Goal: Task Accomplishment & Management: Manage account settings

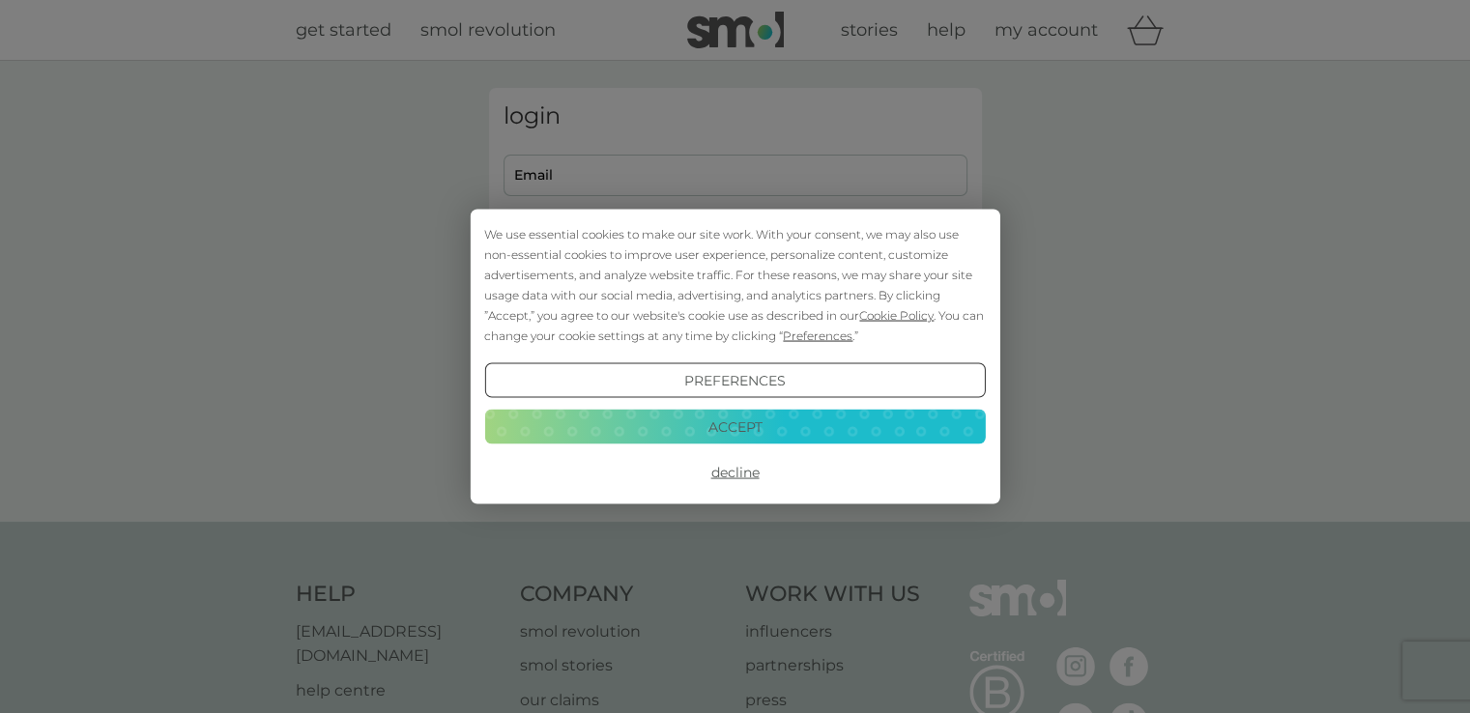
click at [729, 473] on button "Decline" at bounding box center [734, 472] width 500 height 35
click at [736, 474] on button "Decline" at bounding box center [734, 472] width 500 height 35
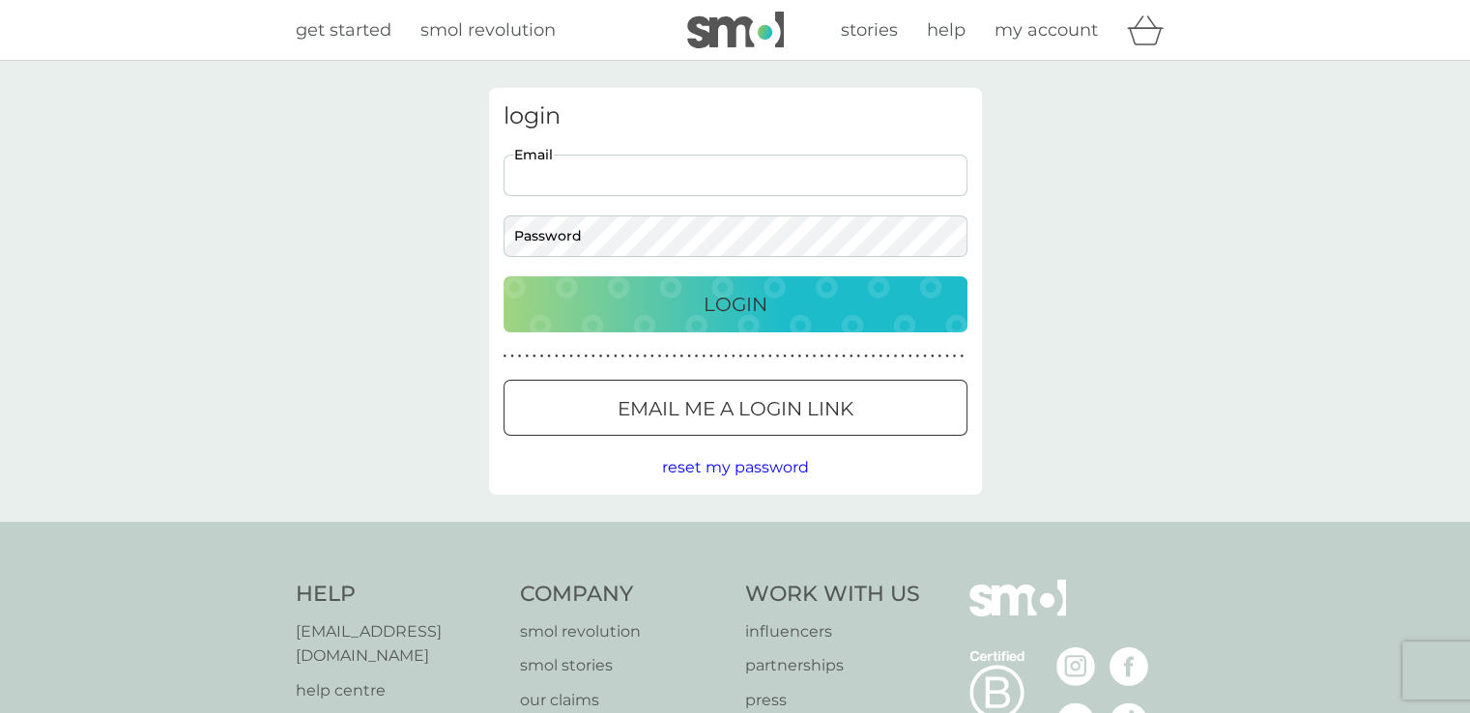
click at [772, 169] on input "Email" at bounding box center [735, 176] width 464 height 42
type input "liz@purdue.plus.com"
click at [738, 299] on p "Login" at bounding box center [735, 304] width 64 height 31
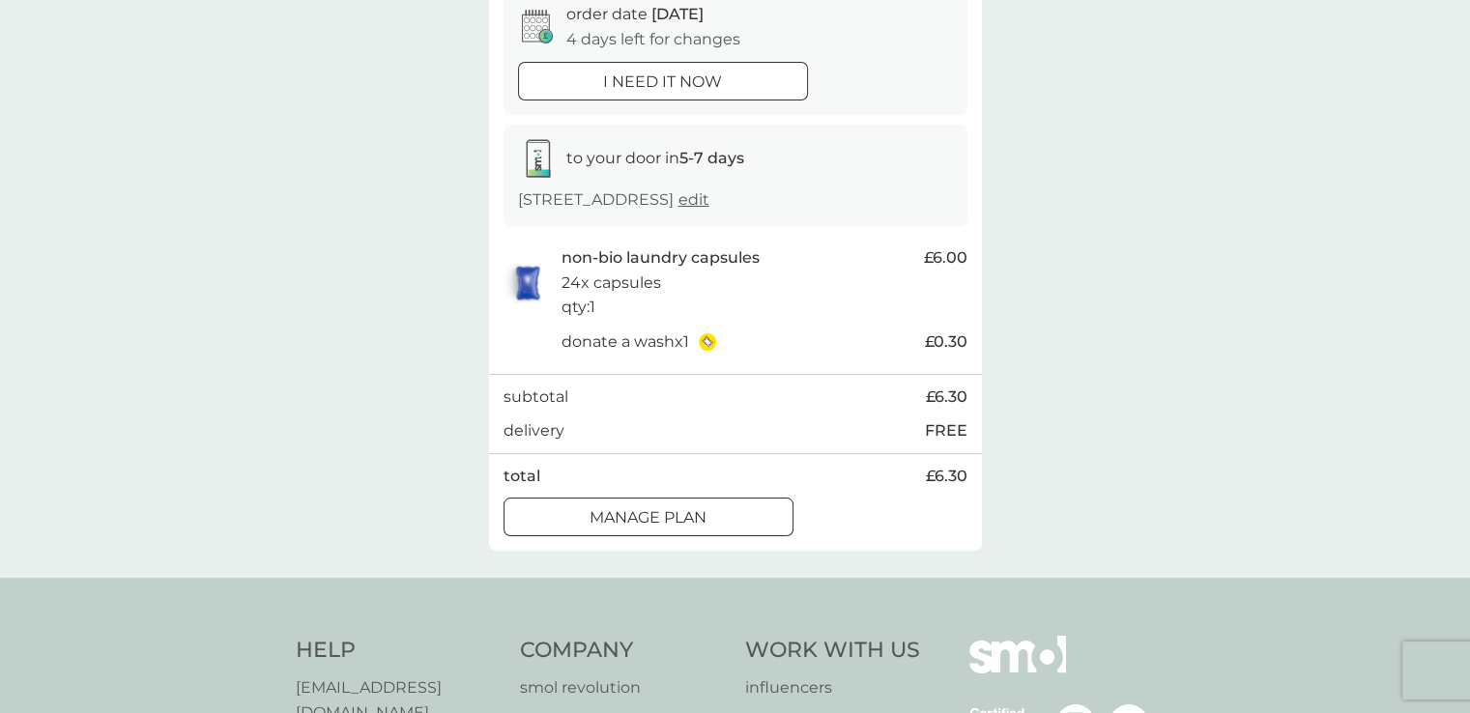
scroll to position [244, 0]
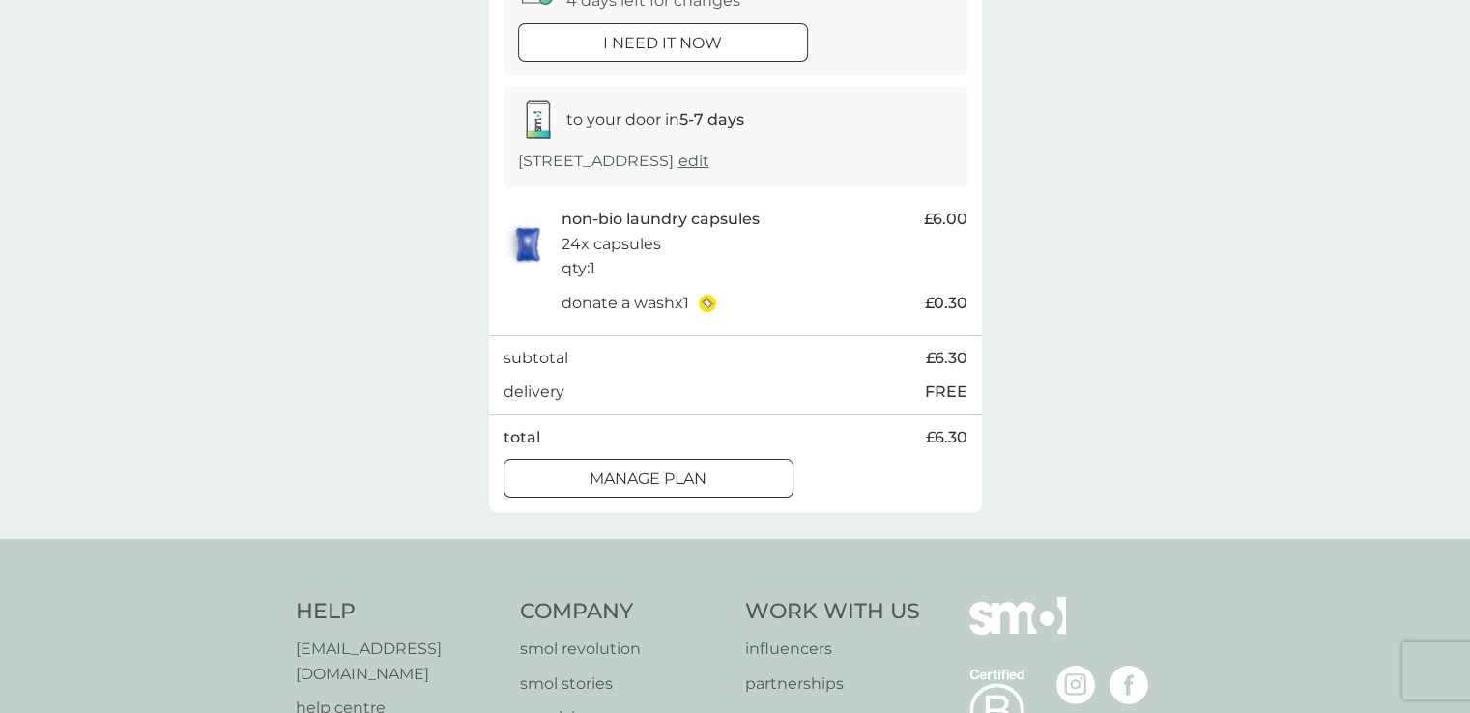
click at [614, 477] on div at bounding box center [649, 480] width 70 height 20
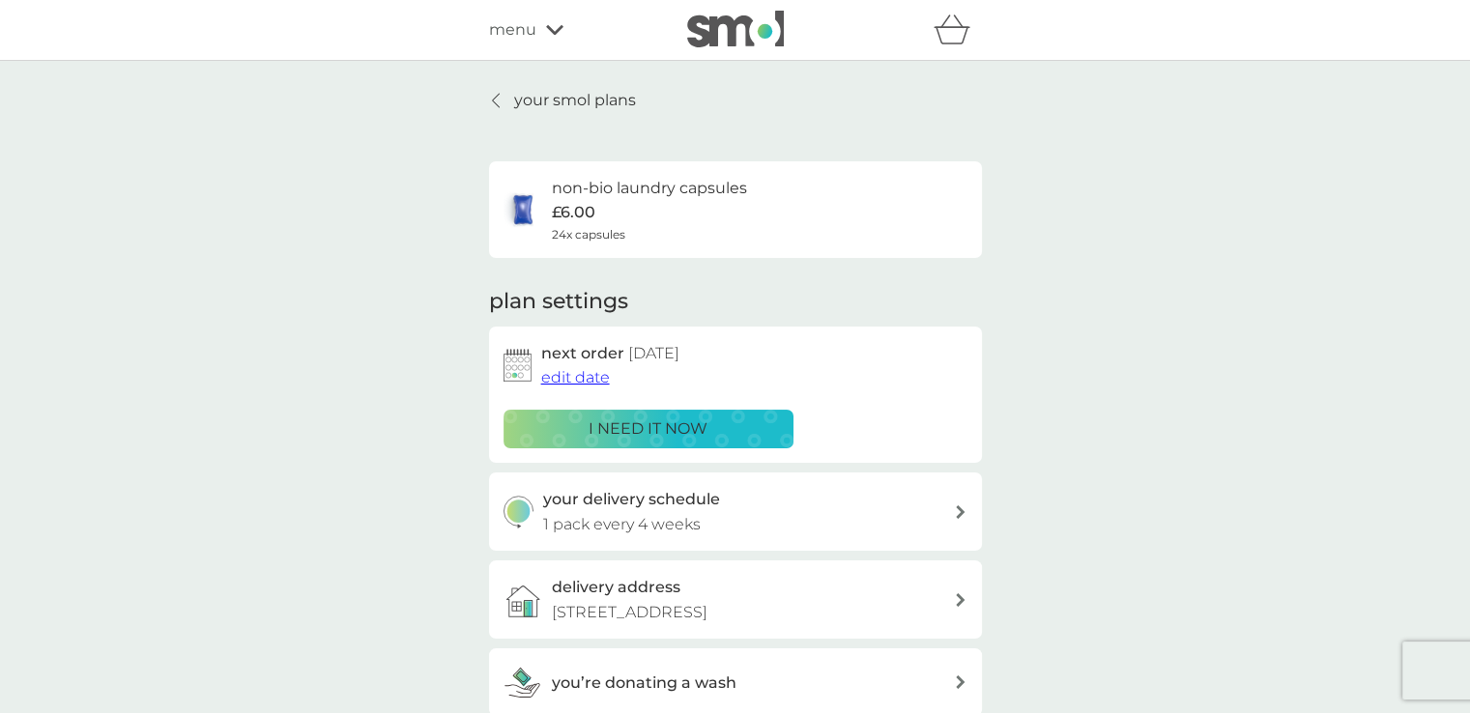
click at [588, 377] on span "edit date" at bounding box center [575, 377] width 69 height 18
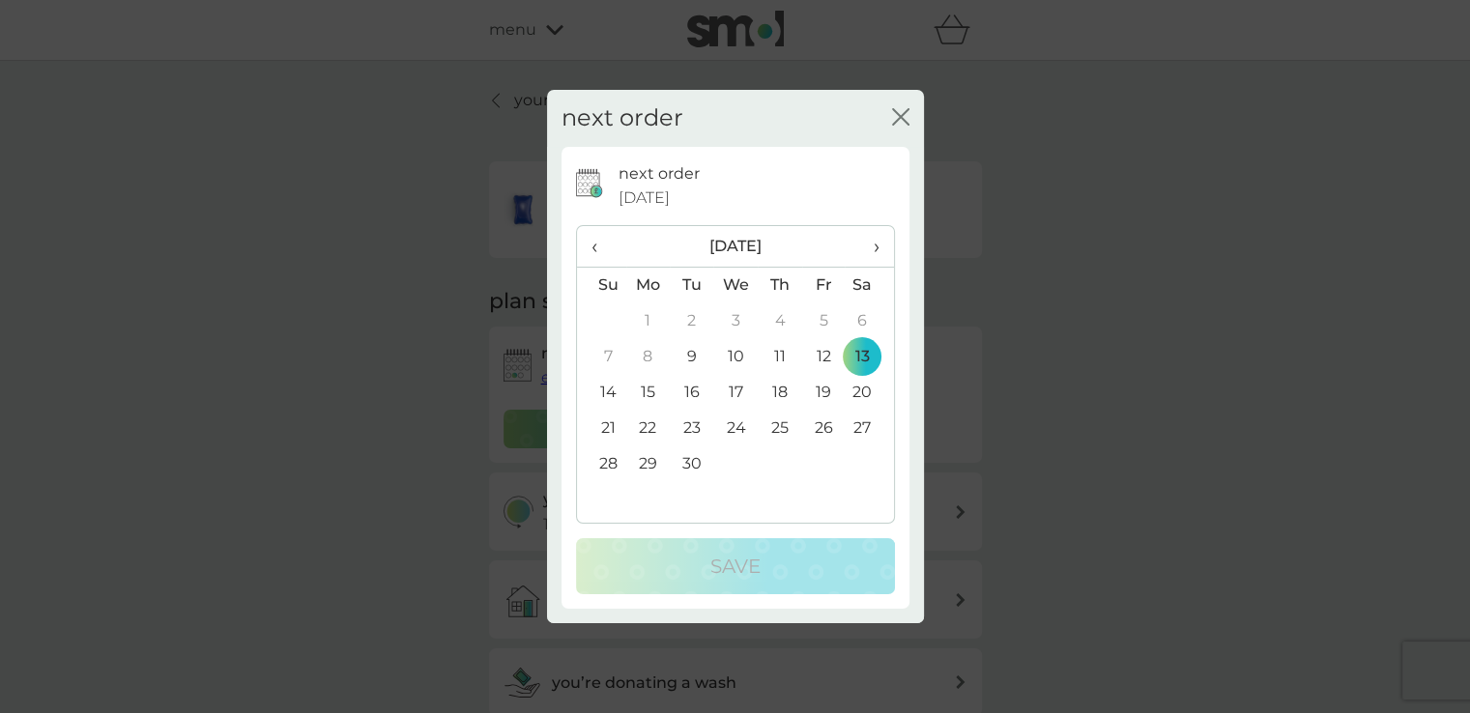
click at [877, 247] on span "›" at bounding box center [868, 246] width 19 height 41
click at [823, 395] on td "17" at bounding box center [822, 393] width 43 height 36
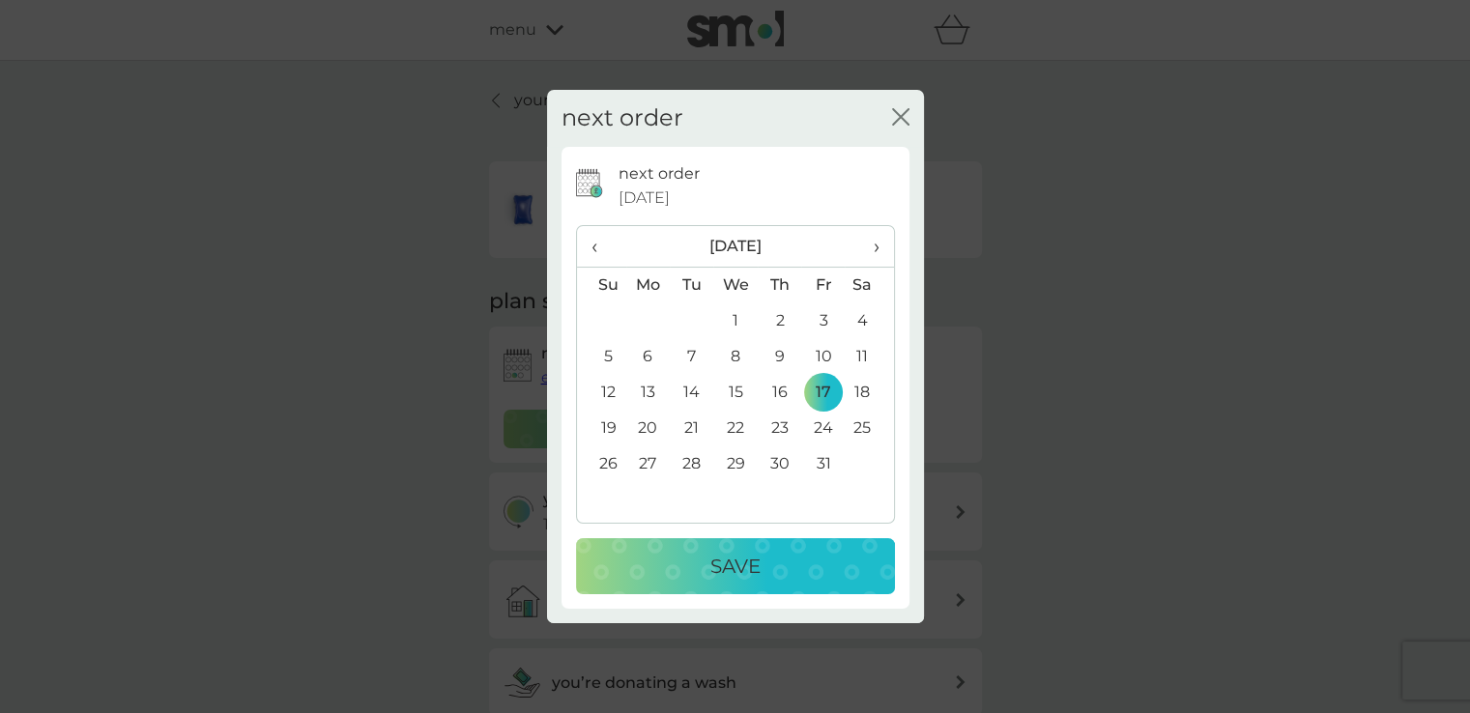
click at [766, 565] on div "Save" at bounding box center [735, 566] width 280 height 31
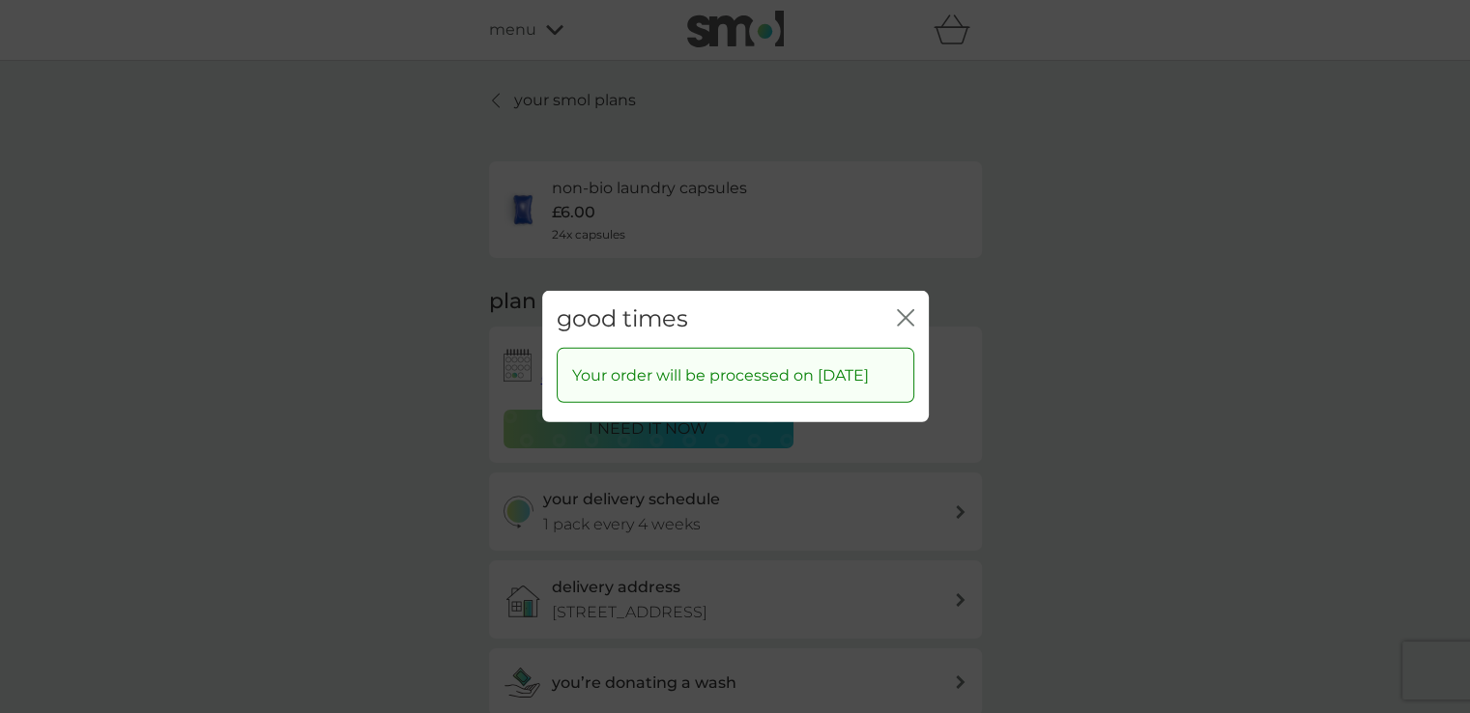
click at [905, 310] on icon "close" at bounding box center [909, 317] width 8 height 15
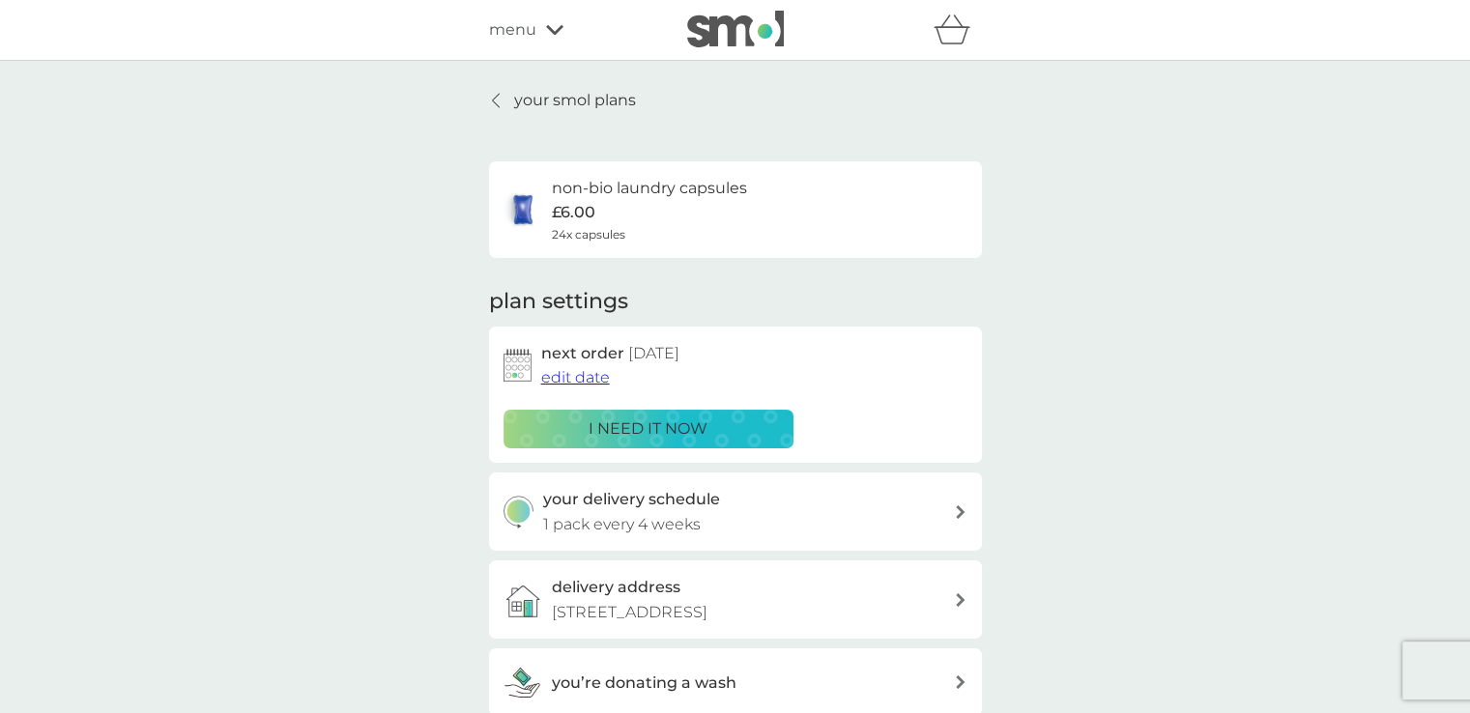
click at [905, 306] on div "plan settings next order 17 Oct 2025 edit date i need it now your delivery sche…" at bounding box center [735, 501] width 493 height 429
click at [563, 101] on p "your smol plans" at bounding box center [575, 100] width 122 height 25
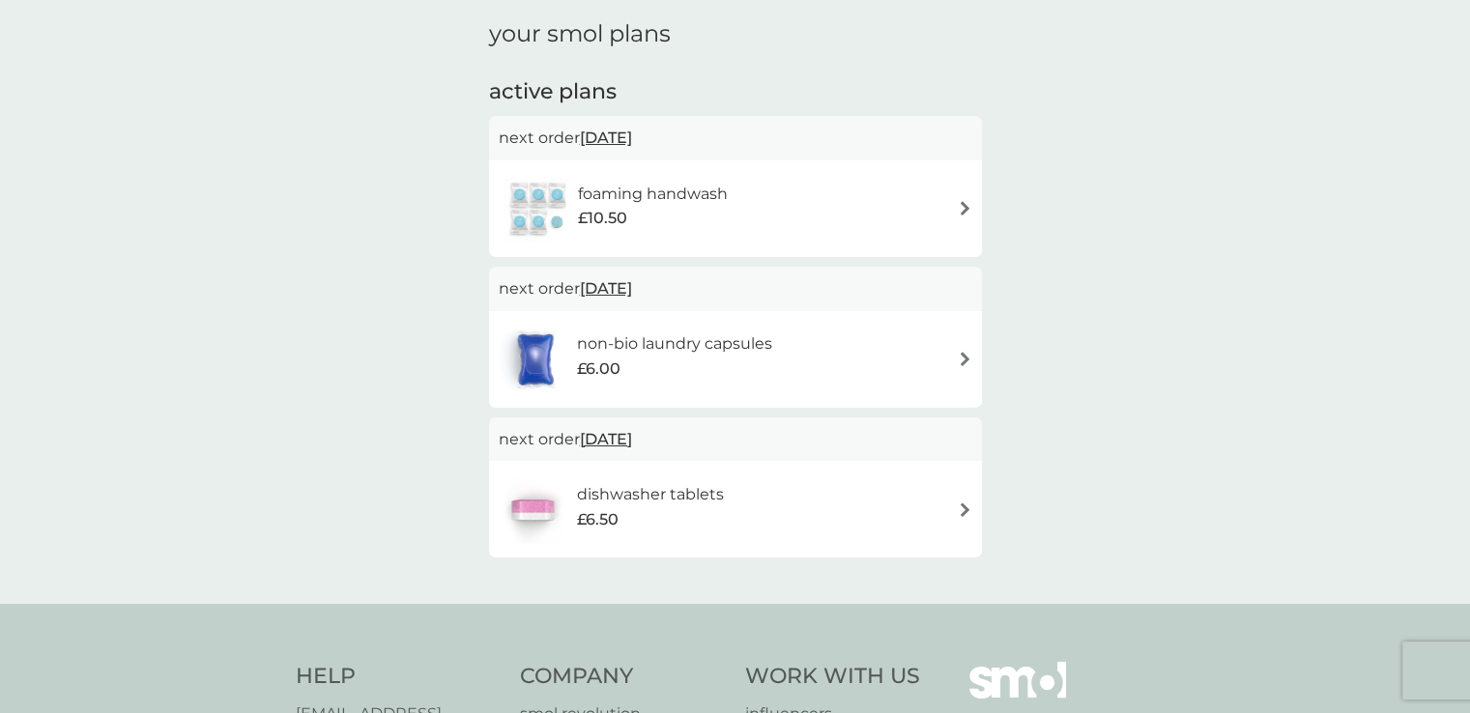
scroll to position [281, 0]
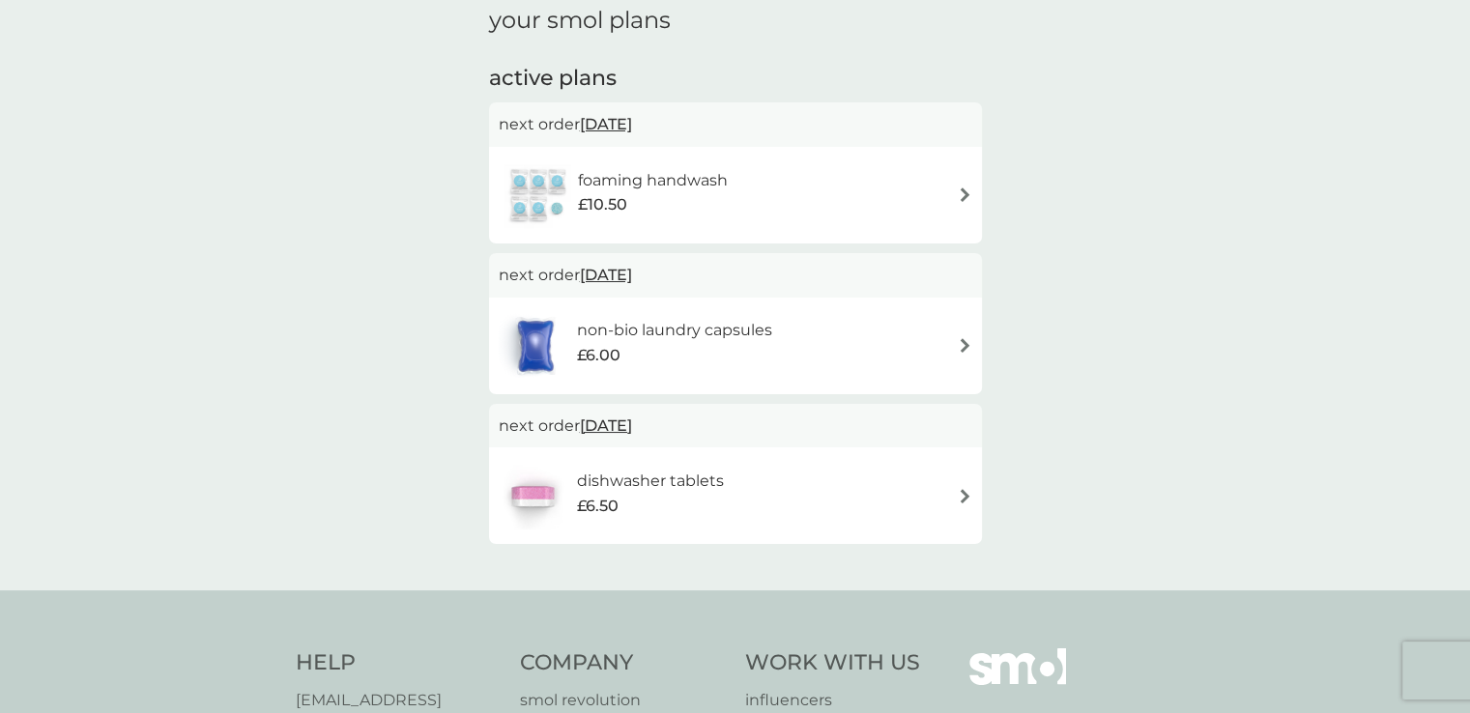
click at [967, 196] on img at bounding box center [964, 194] width 14 height 14
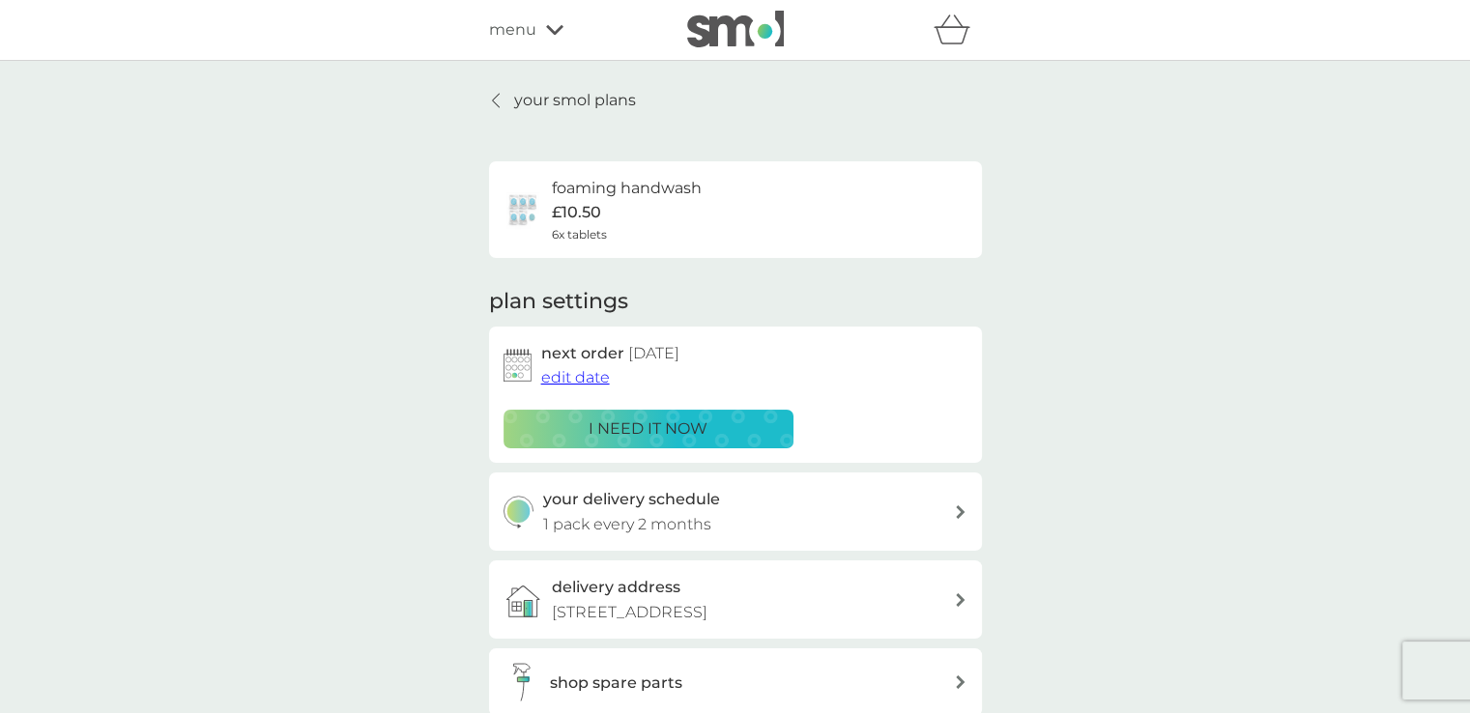
click at [572, 381] on span "edit date" at bounding box center [575, 377] width 69 height 18
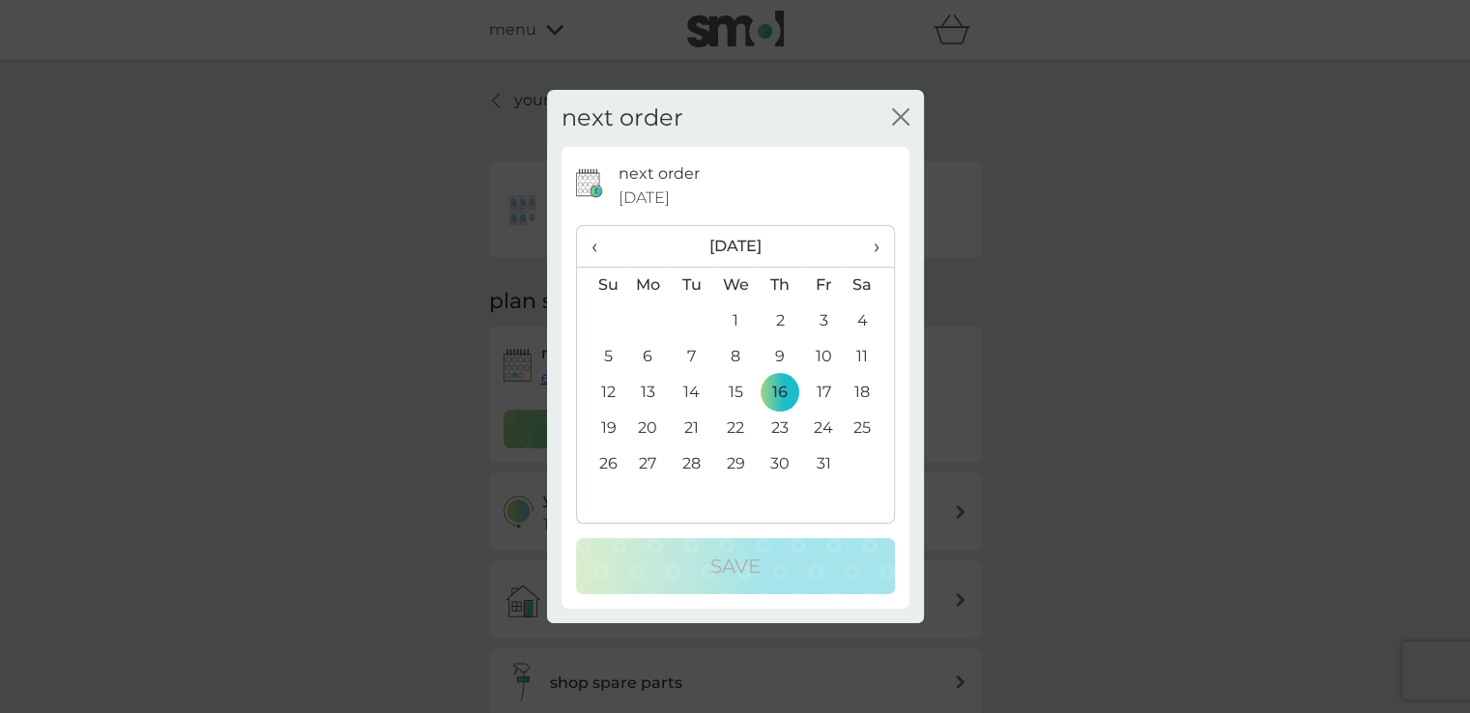
click at [785, 470] on td "30" at bounding box center [778, 464] width 43 height 36
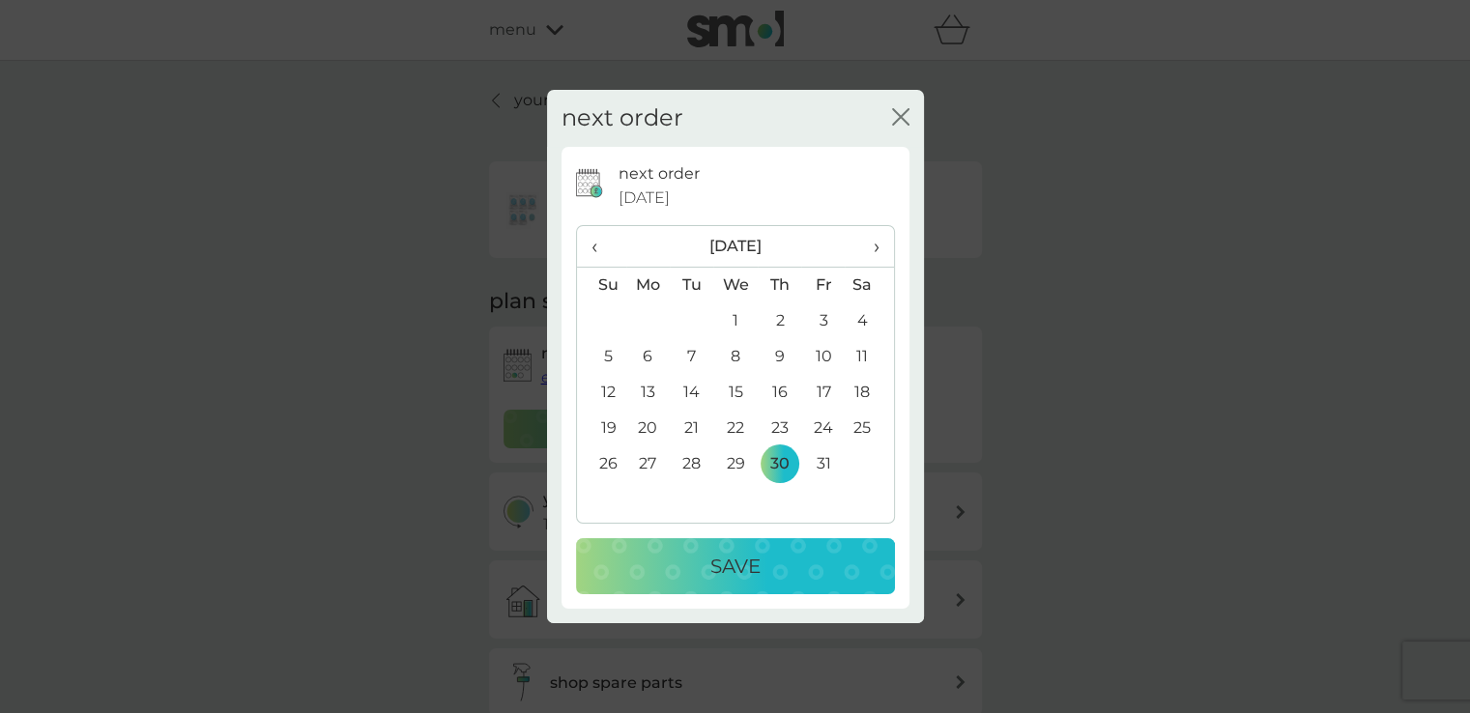
click at [775, 573] on div "Save" at bounding box center [735, 566] width 280 height 31
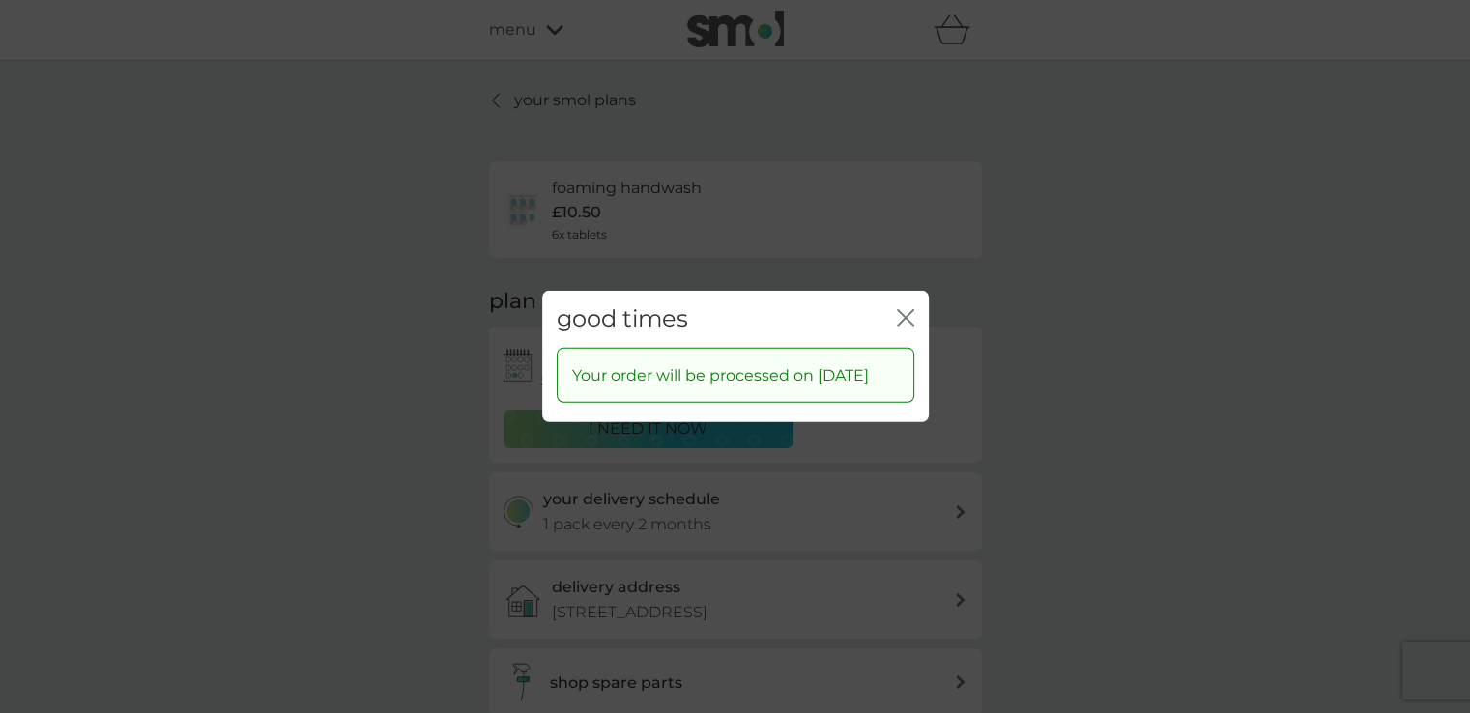
click at [899, 309] on icon "close" at bounding box center [905, 317] width 17 height 17
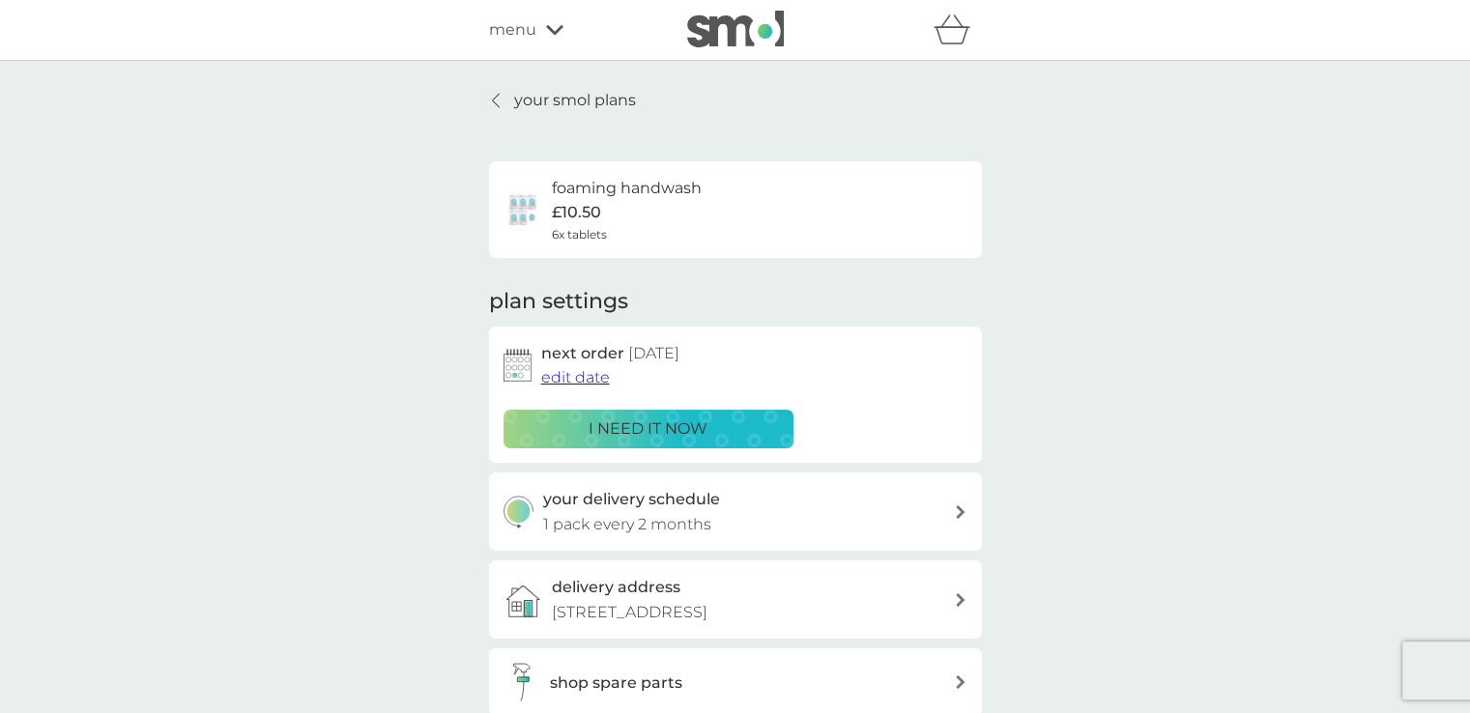
click at [557, 27] on icon at bounding box center [554, 30] width 17 height 12
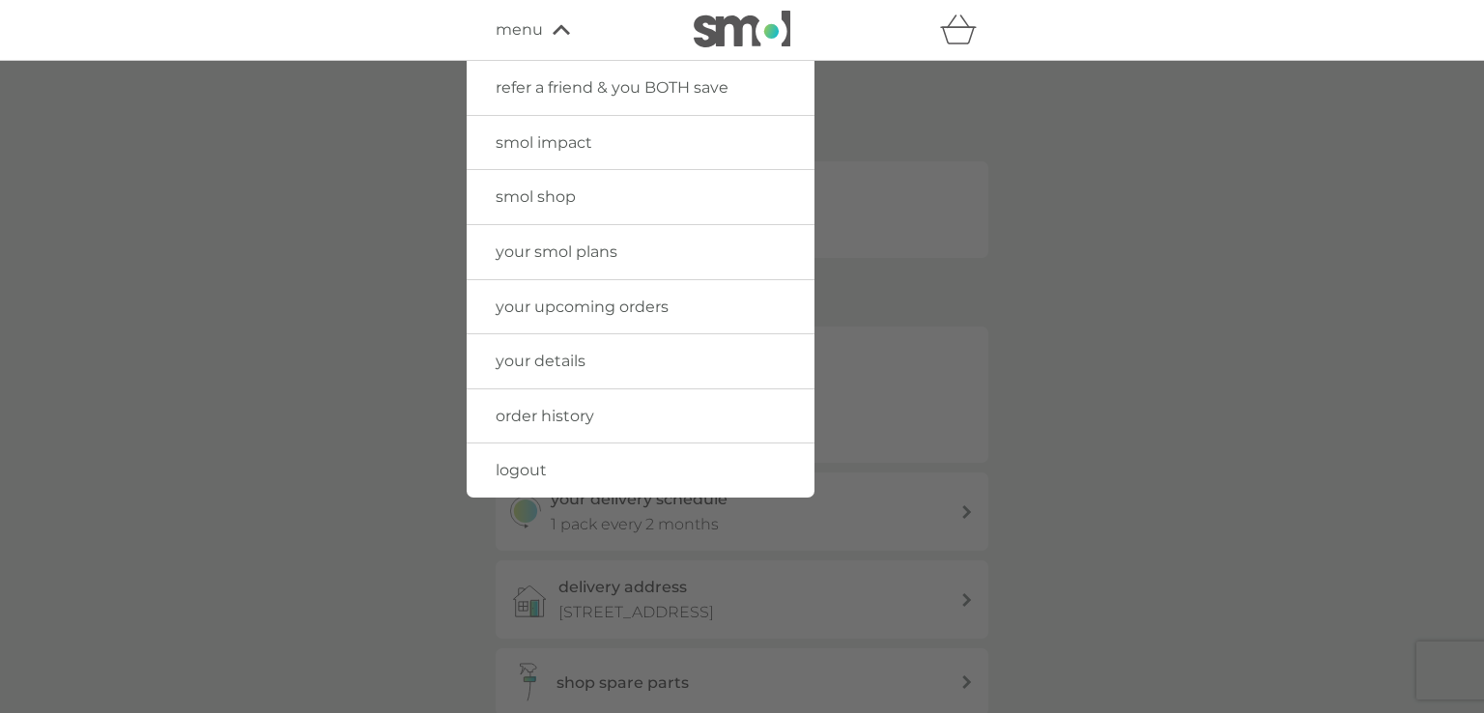
click at [526, 473] on span "logout" at bounding box center [521, 470] width 51 height 18
